Goal: Navigation & Orientation: Understand site structure

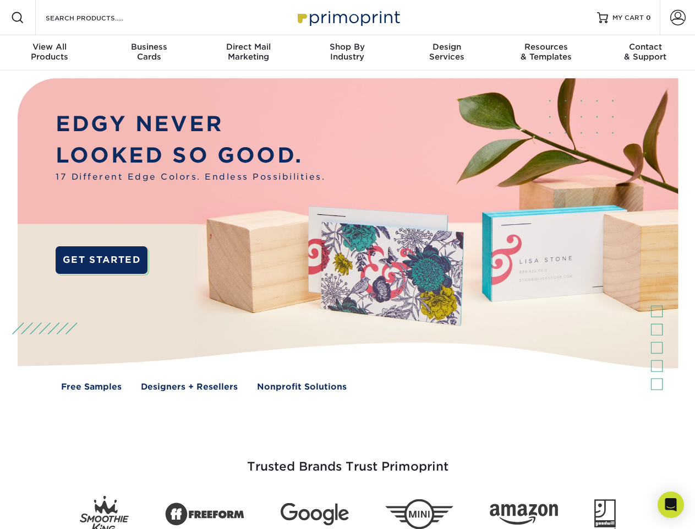
click at [347, 264] on img at bounding box center [347, 242] width 688 height 344
click at [18, 18] on span at bounding box center [17, 17] width 13 height 13
click at [678, 18] on span at bounding box center [678, 17] width 15 height 15
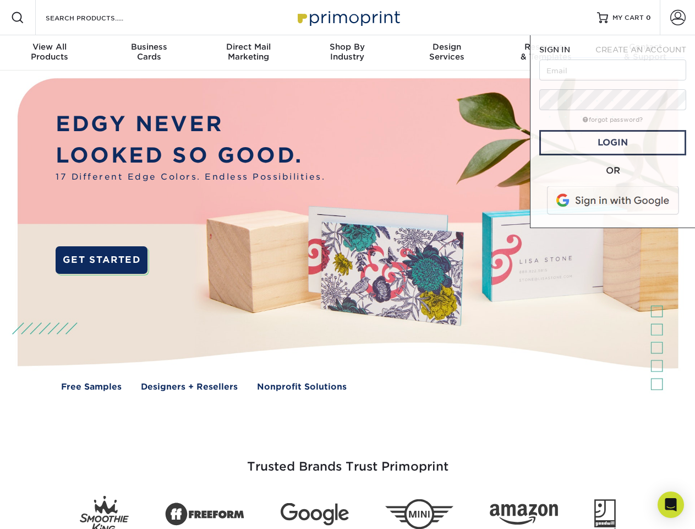
click at [50, 53] on div "View All Products" at bounding box center [49, 52] width 99 height 20
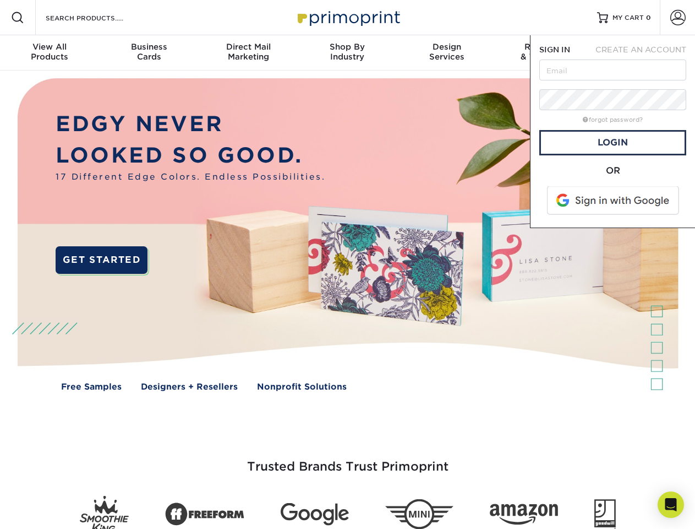
click at [149, 53] on div "Business Cards" at bounding box center [148, 52] width 99 height 20
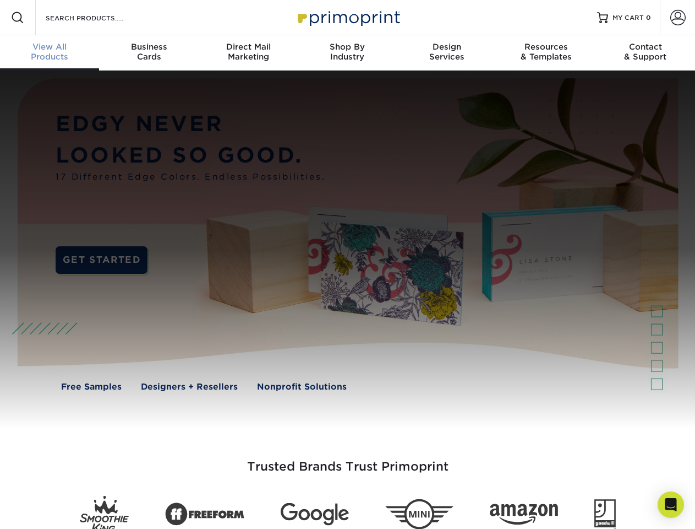
click at [248, 53] on div "Direct Mail Marketing" at bounding box center [248, 52] width 99 height 20
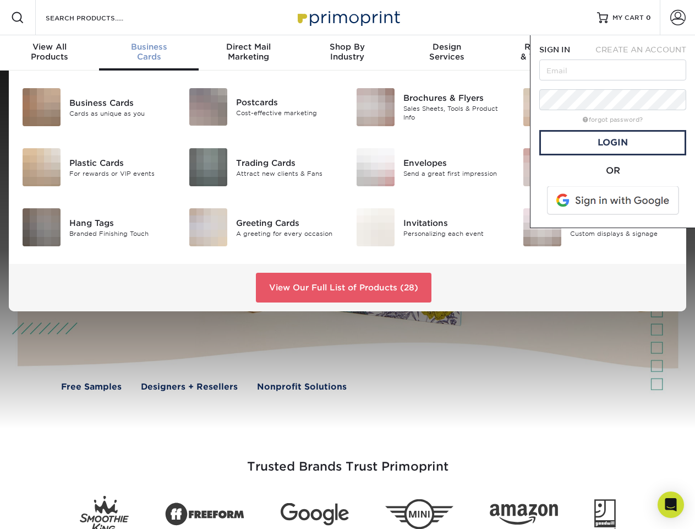
click at [347, 53] on div "Shop By Industry" at bounding box center [347, 52] width 99 height 20
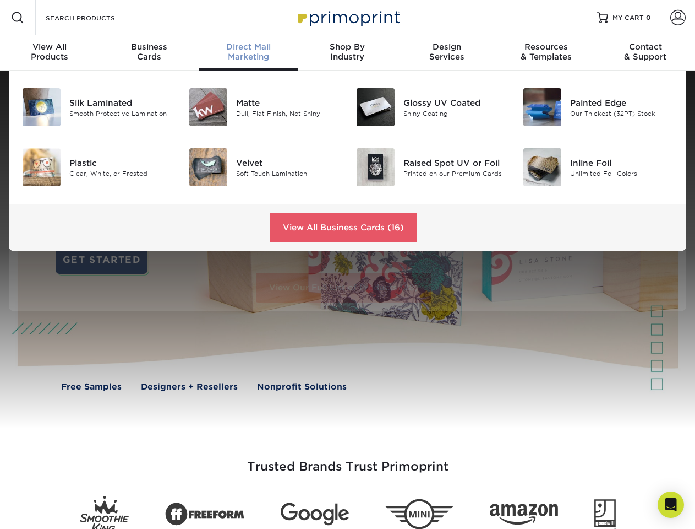
click at [447, 53] on div "Design Services" at bounding box center [446, 52] width 99 height 20
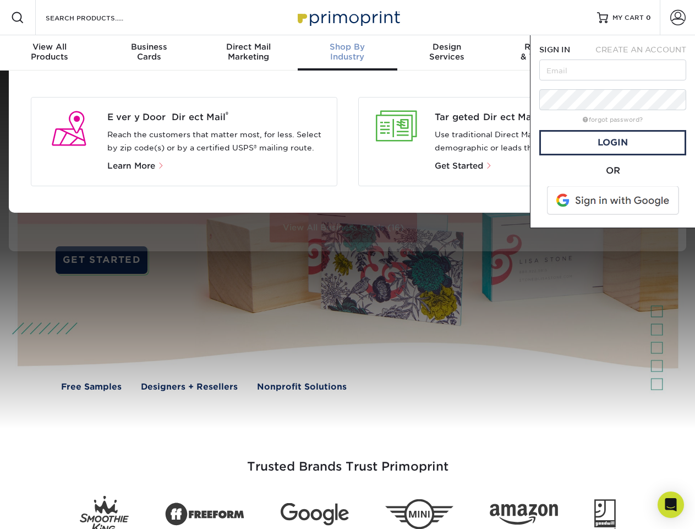
click at [546, 53] on span "SIGN IN" at bounding box center [555, 49] width 31 height 9
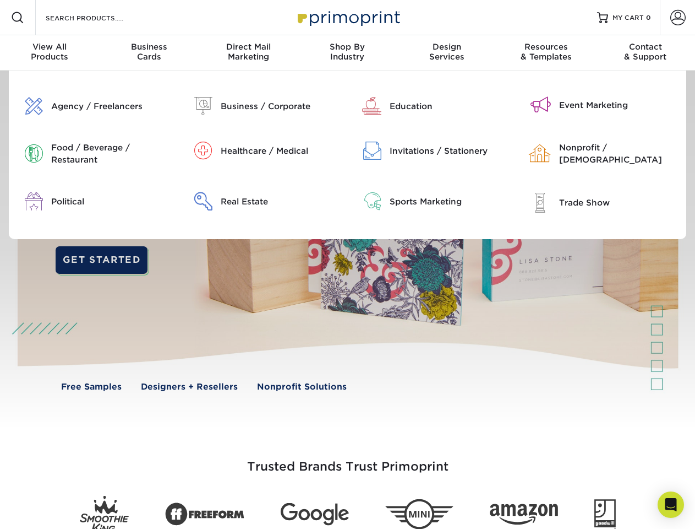
click at [646, 53] on div "Contact & Support" at bounding box center [645, 52] width 99 height 20
